Goal: Task Accomplishment & Management: Manage account settings

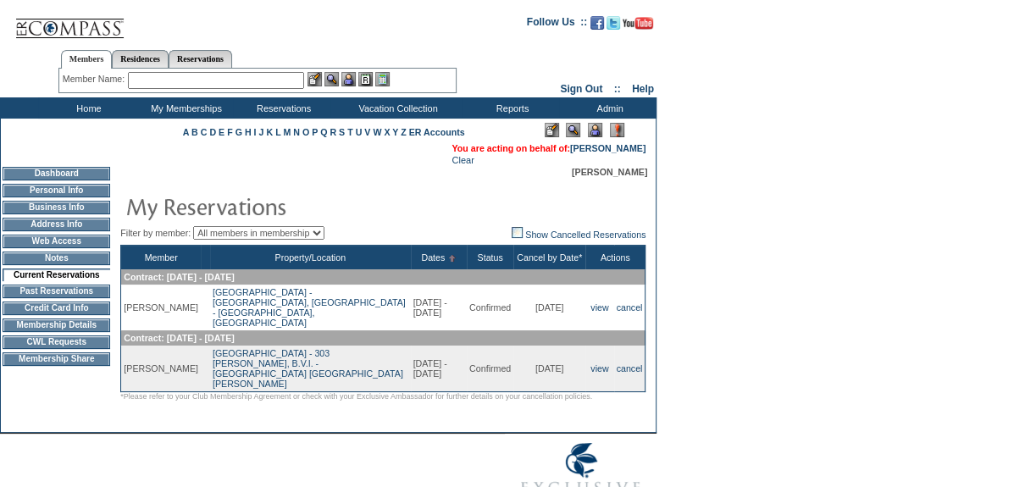
click at [69, 345] on td "CWL Requests" at bounding box center [57, 342] width 108 height 14
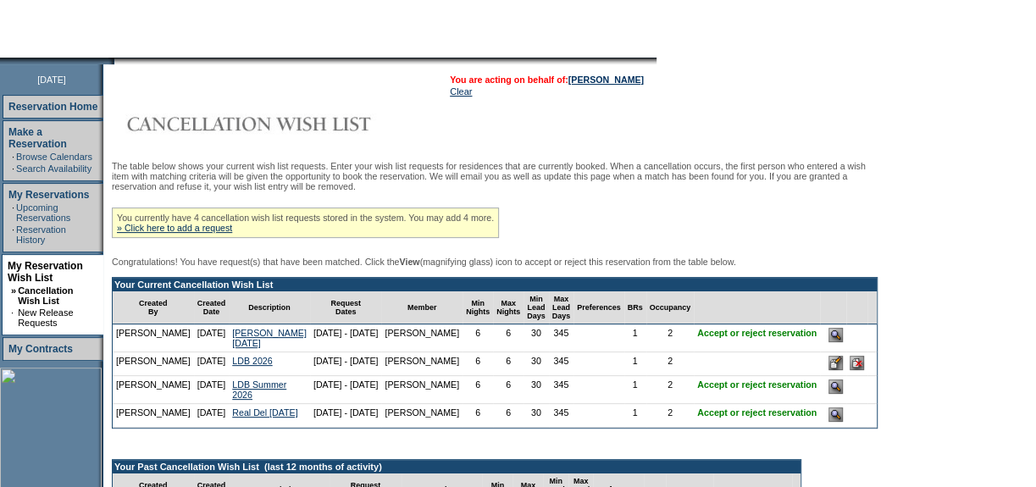
scroll to position [230, 0]
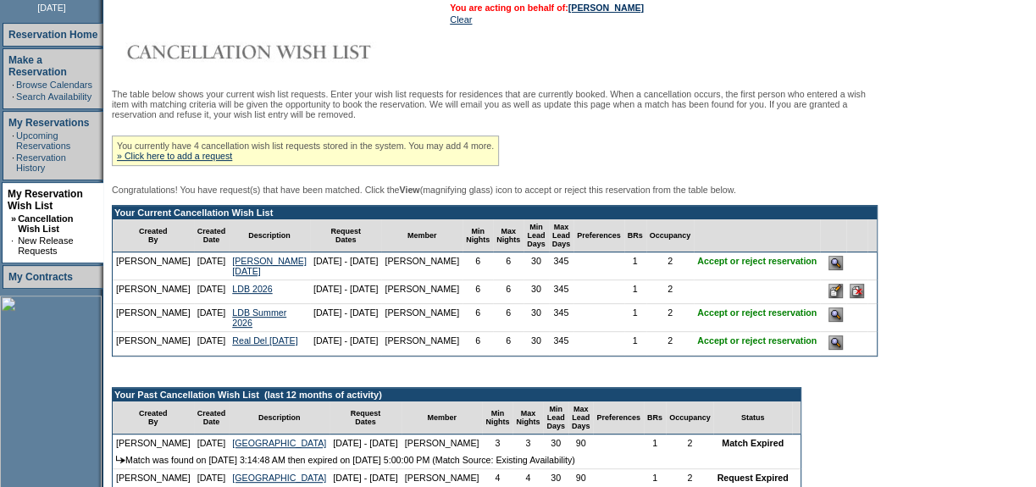
click at [828, 322] on input "image" at bounding box center [835, 314] width 14 height 14
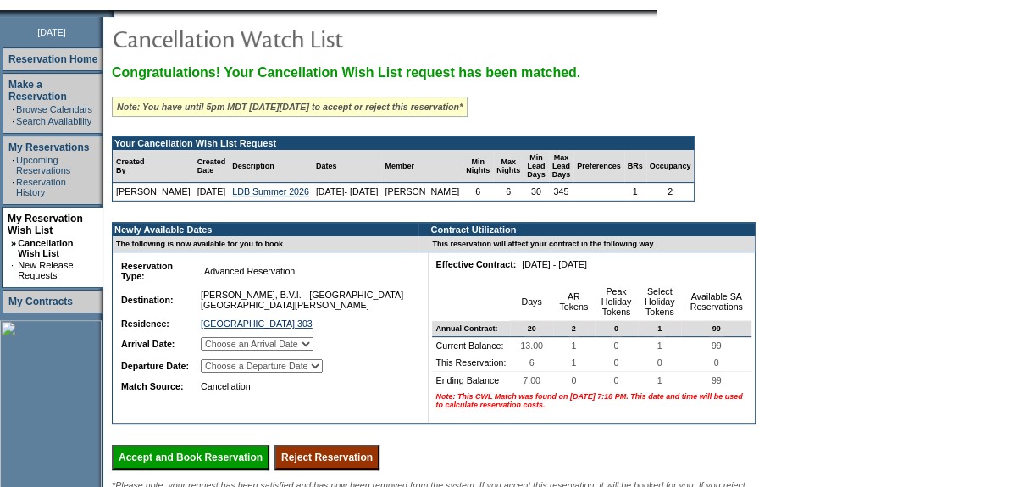
scroll to position [230, 0]
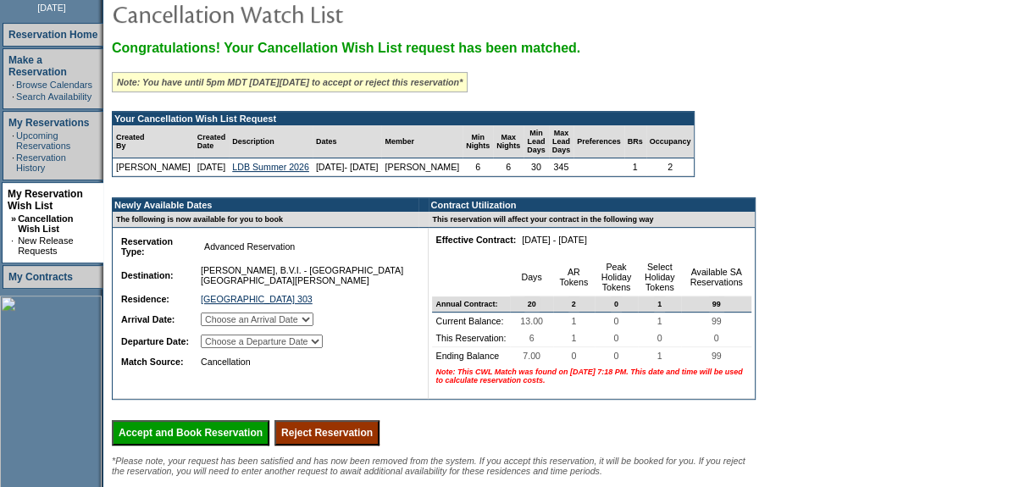
click at [354, 445] on input "Reject Reservation" at bounding box center [326, 432] width 105 height 25
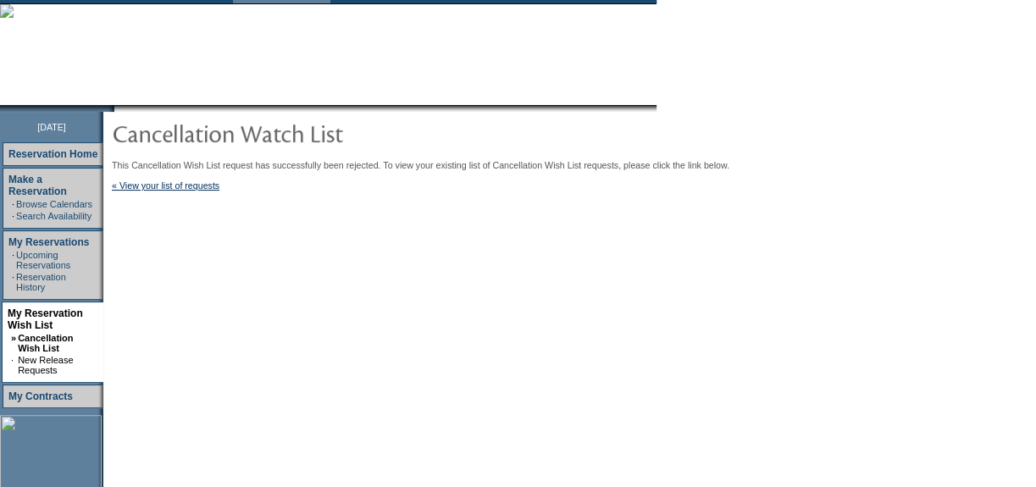
scroll to position [76, 0]
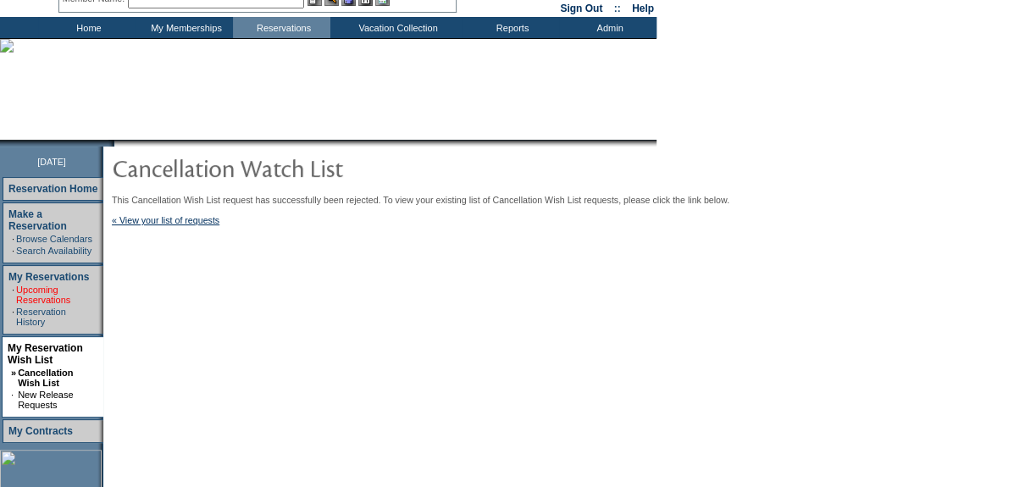
click at [24, 285] on link "Upcoming Reservations" at bounding box center [43, 295] width 54 height 20
